Goal: Transaction & Acquisition: Obtain resource

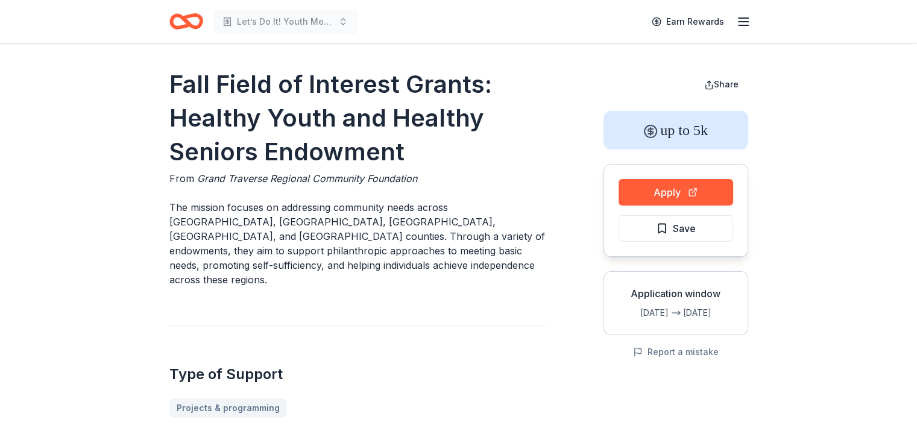
click at [191, 22] on icon "Home" at bounding box center [186, 21] width 34 height 28
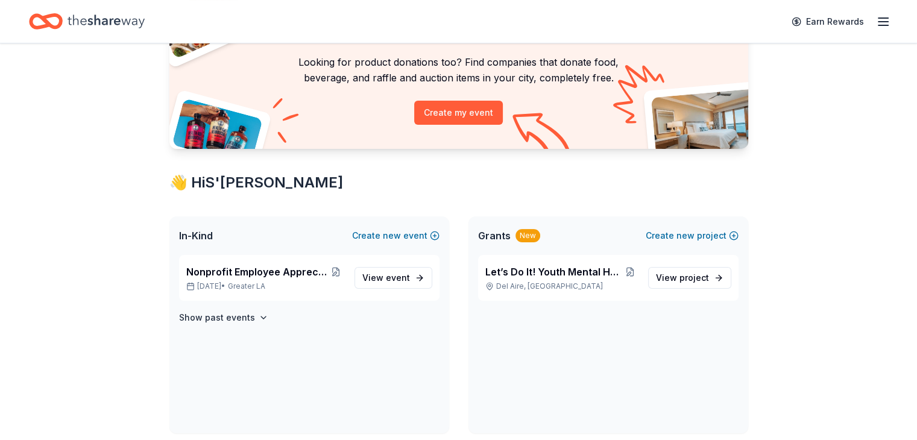
scroll to position [94, 0]
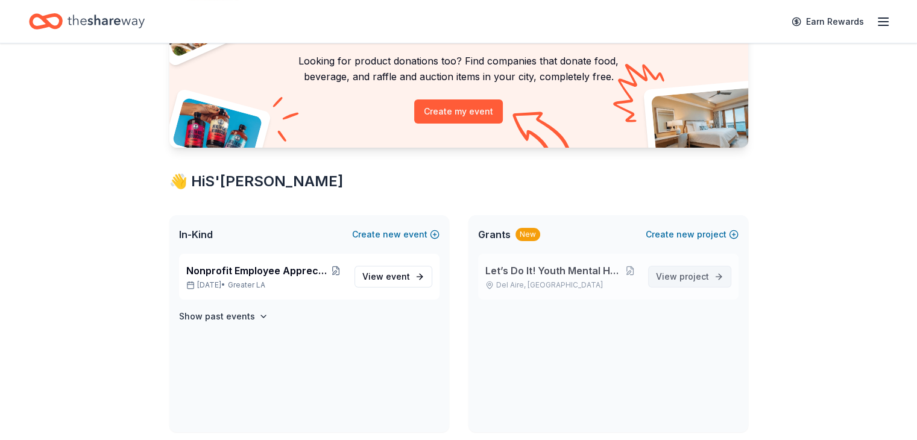
click at [697, 285] on link "View project" at bounding box center [689, 277] width 83 height 22
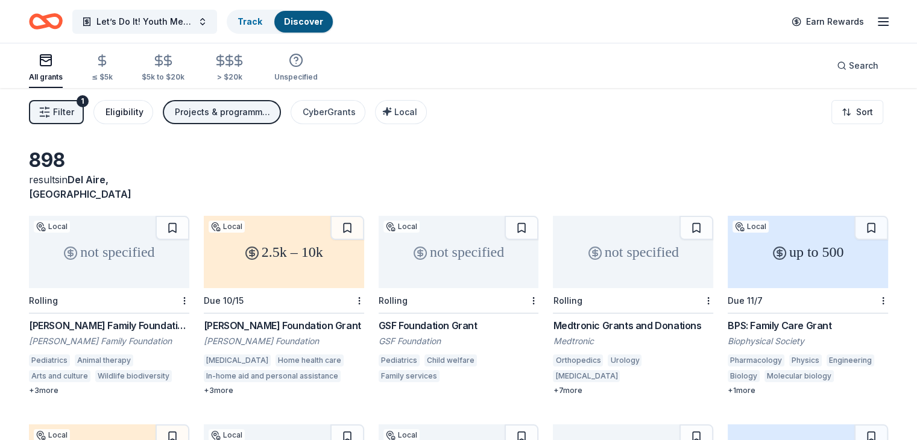
click at [144, 109] on div "Eligibility" at bounding box center [125, 112] width 38 height 14
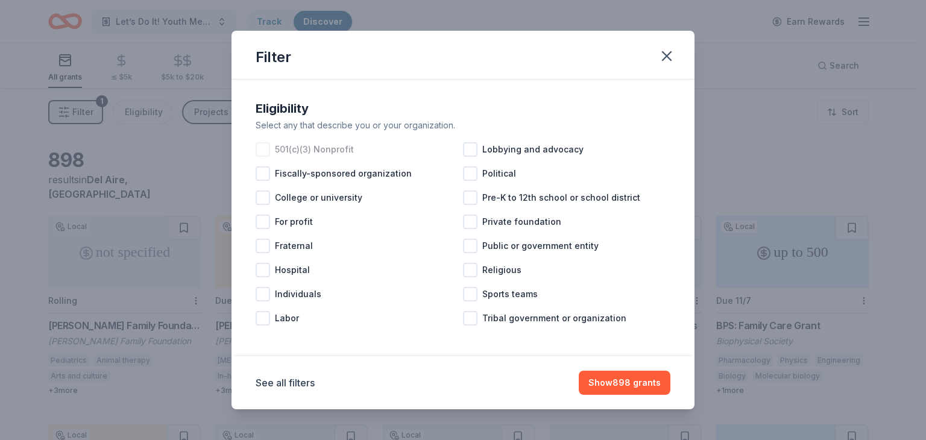
click at [267, 151] on div at bounding box center [263, 149] width 14 height 14
click at [470, 155] on div at bounding box center [470, 149] width 14 height 14
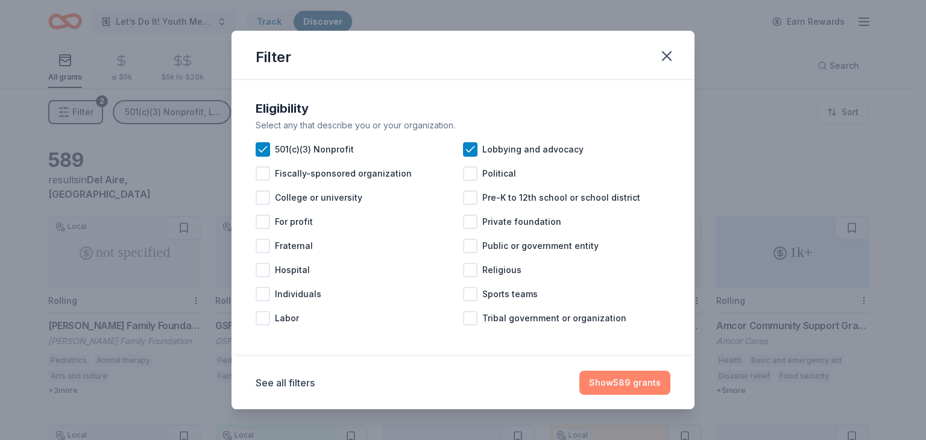
click at [640, 376] on button "Show 589 grants" at bounding box center [625, 383] width 91 height 24
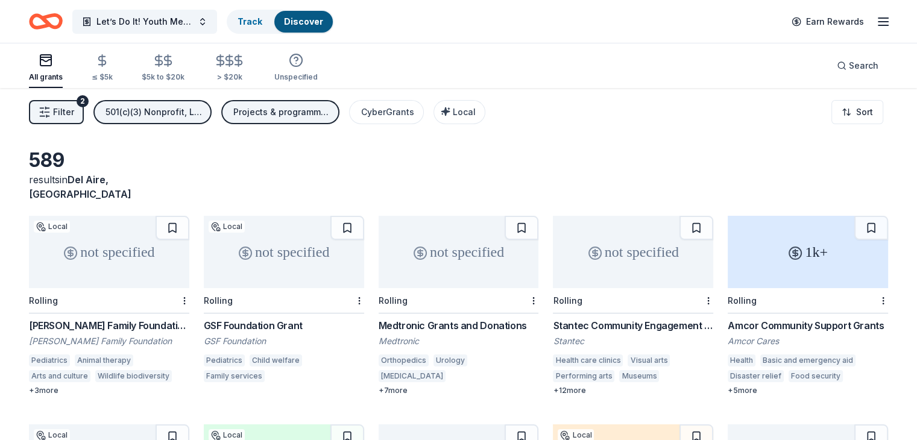
click at [63, 104] on button "Filter 2" at bounding box center [56, 112] width 55 height 24
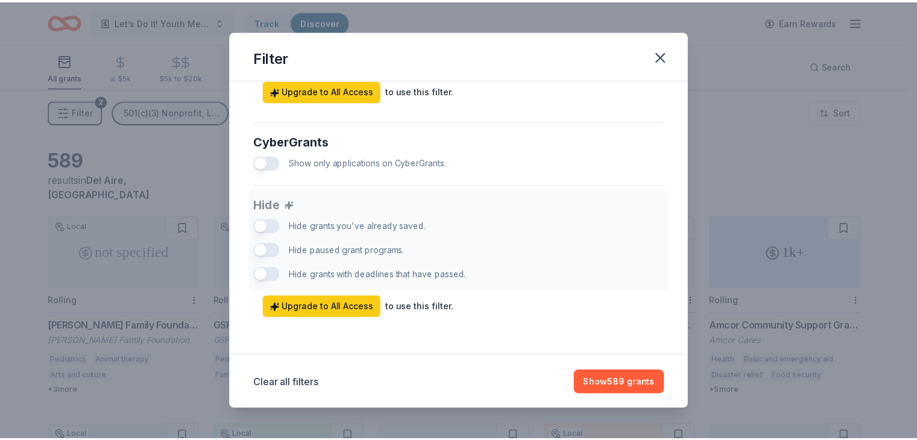
scroll to position [759, 0]
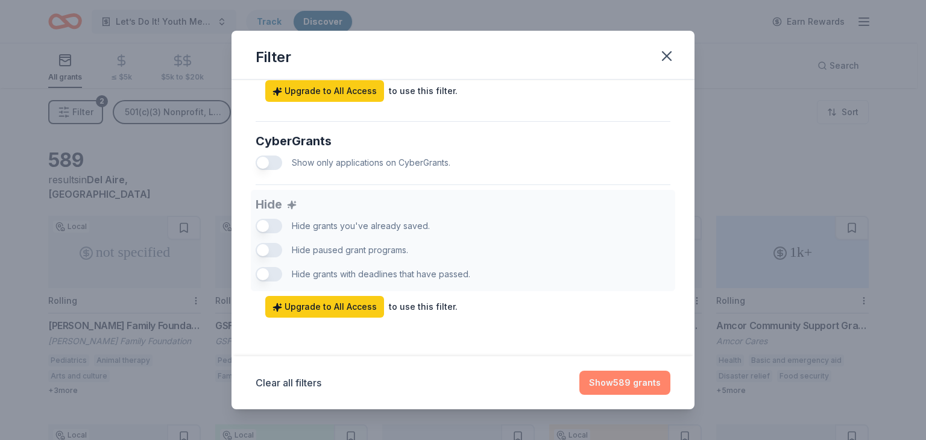
click at [616, 377] on button "Show 589 grants" at bounding box center [625, 383] width 91 height 24
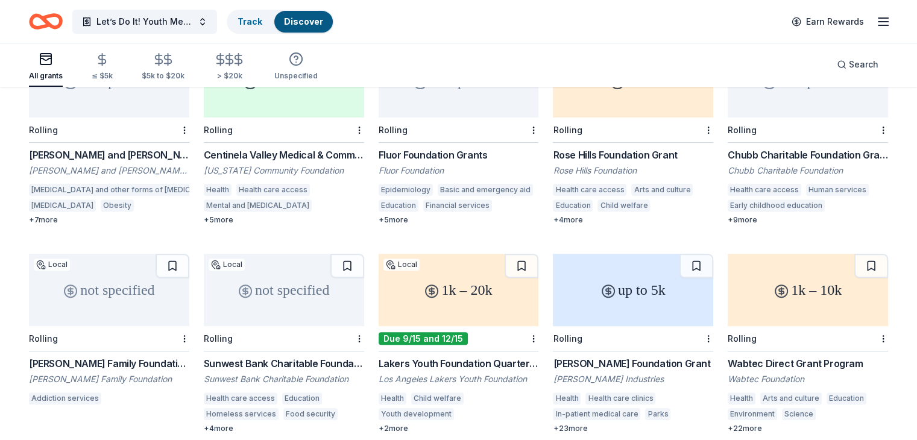
scroll to position [381, 0]
click at [764, 295] on div "1k – 10k" at bounding box center [808, 289] width 160 height 72
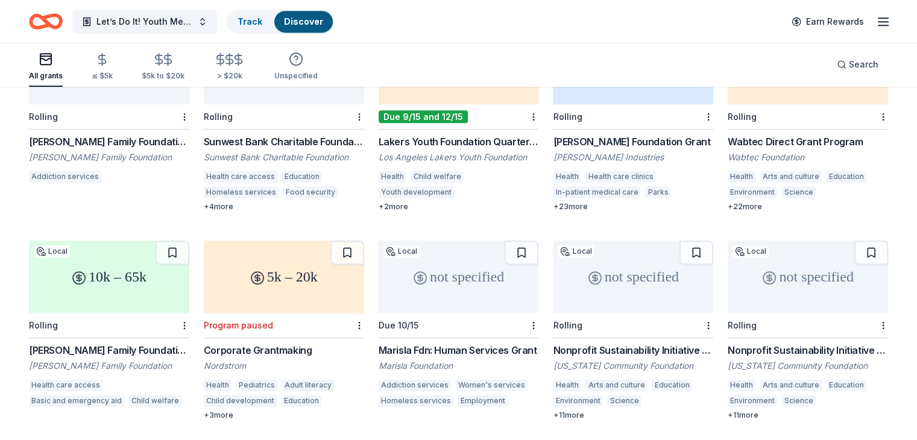
scroll to position [608, 0]
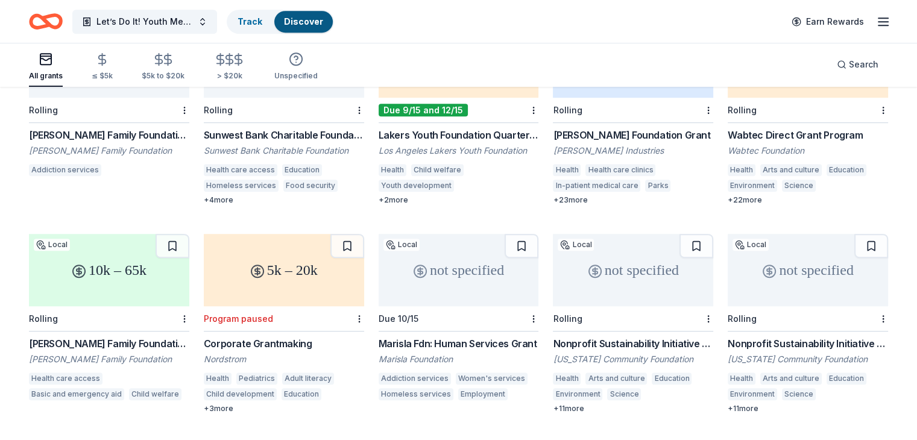
click at [455, 353] on div "Marisla Foundation" at bounding box center [459, 359] width 160 height 12
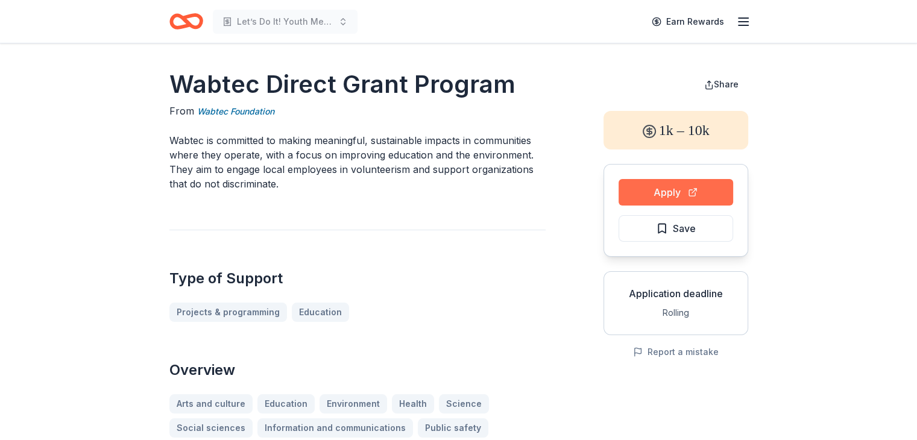
click at [664, 188] on button "Apply" at bounding box center [676, 192] width 115 height 27
